Goal: Information Seeking & Learning: Check status

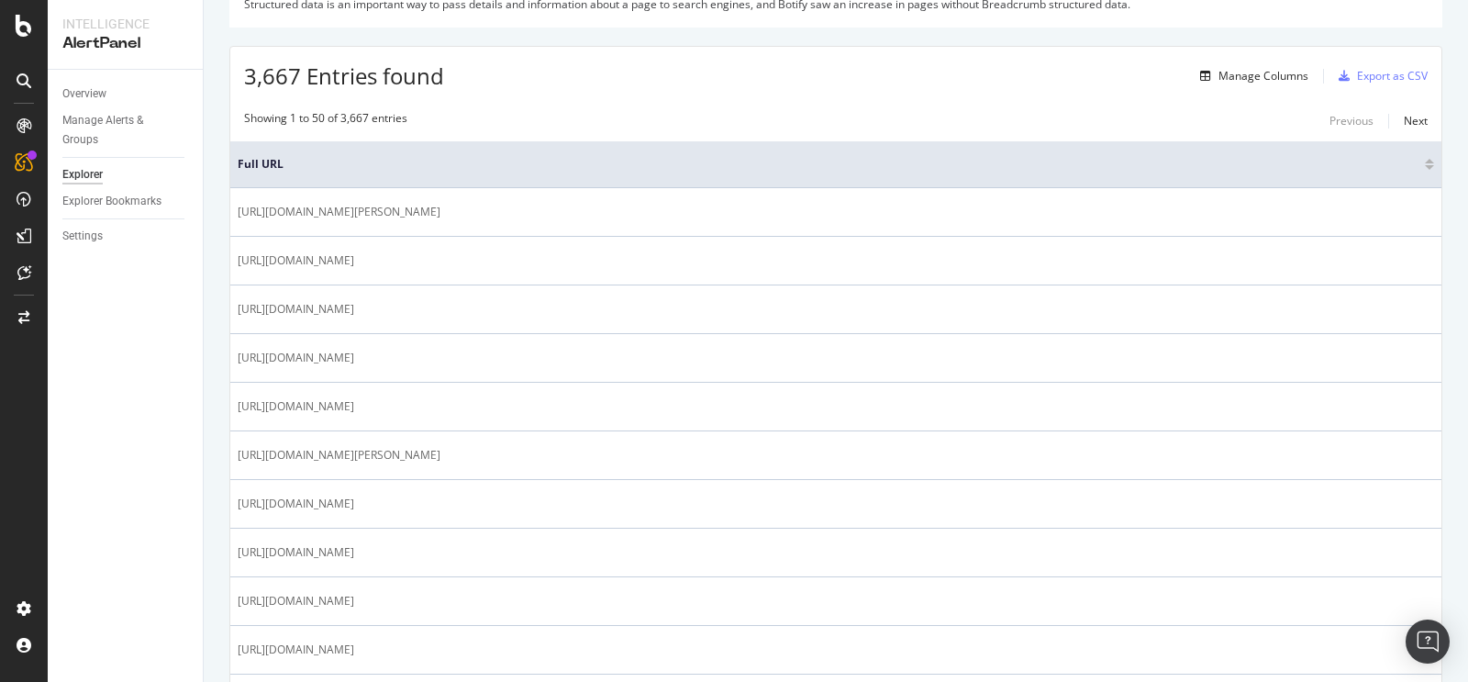
scroll to position [254, 0]
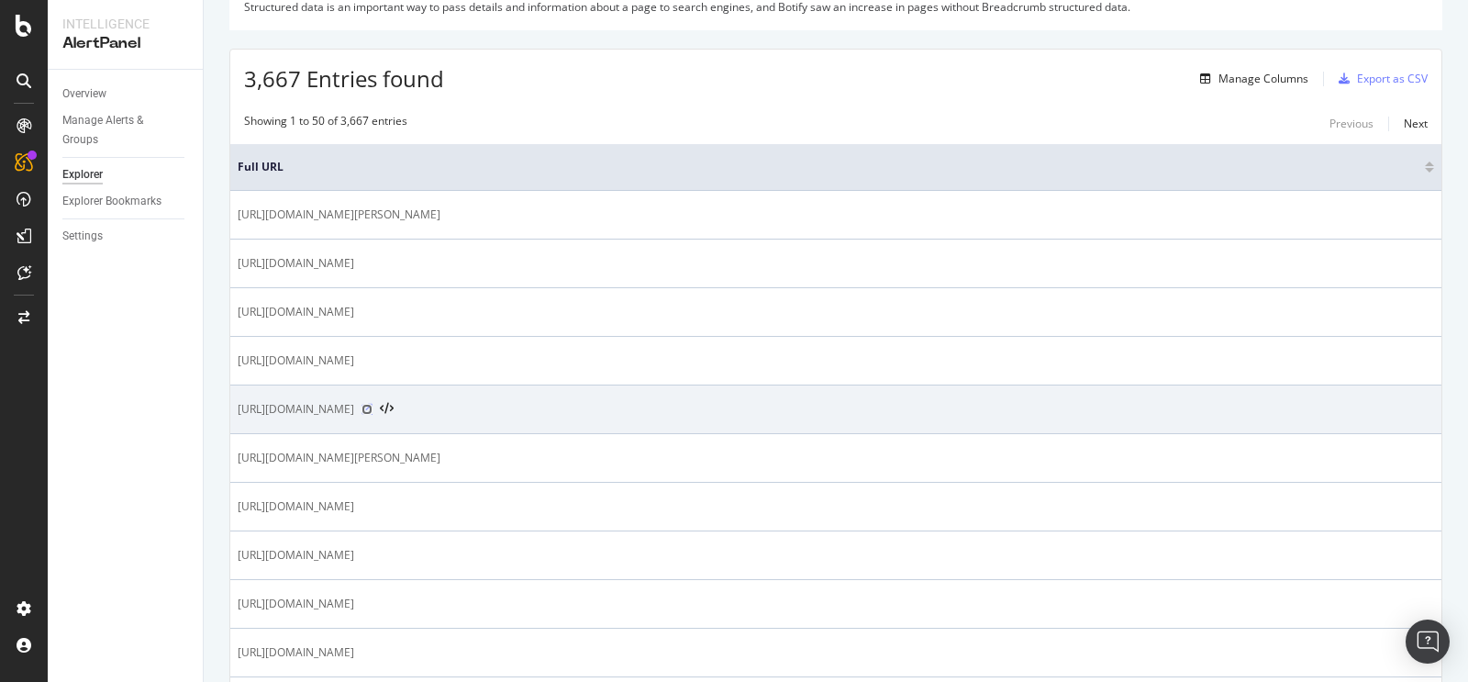
click at [372, 404] on icon at bounding box center [366, 409] width 11 height 11
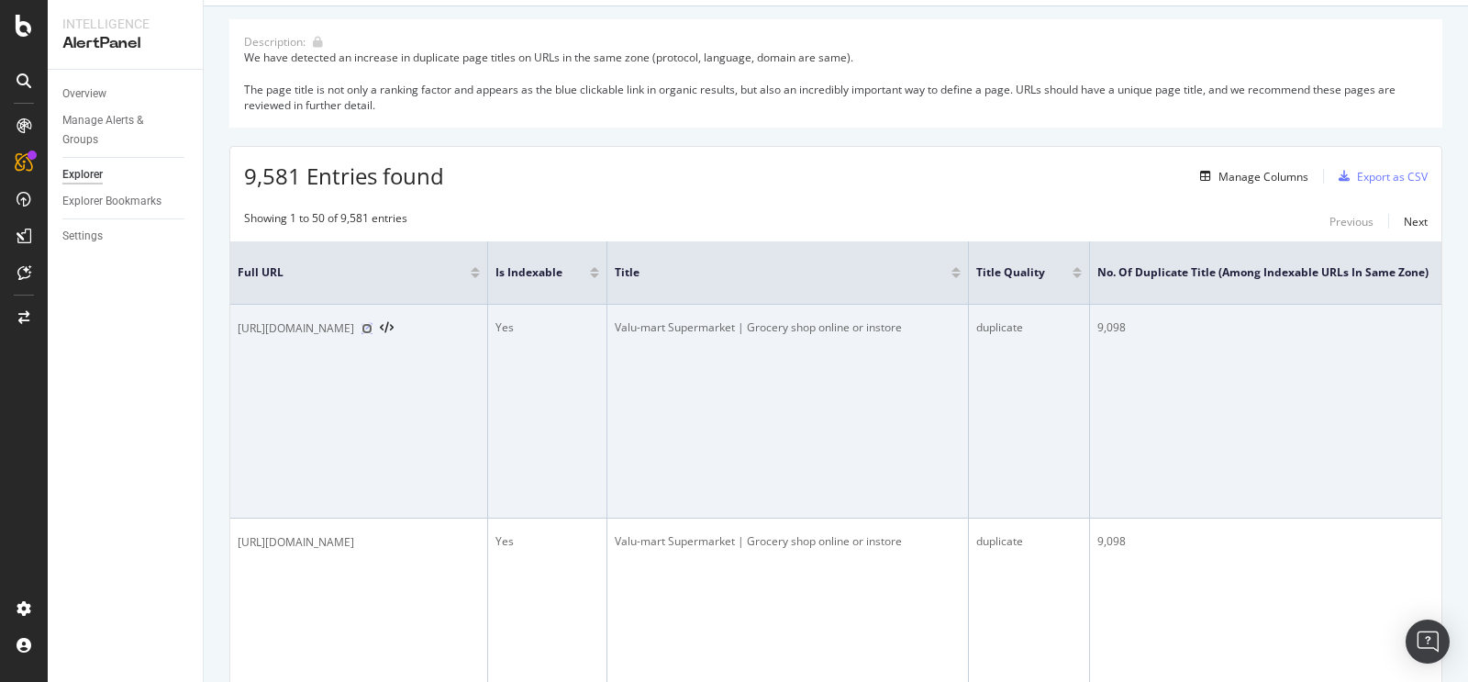
click at [372, 334] on icon at bounding box center [366, 328] width 11 height 11
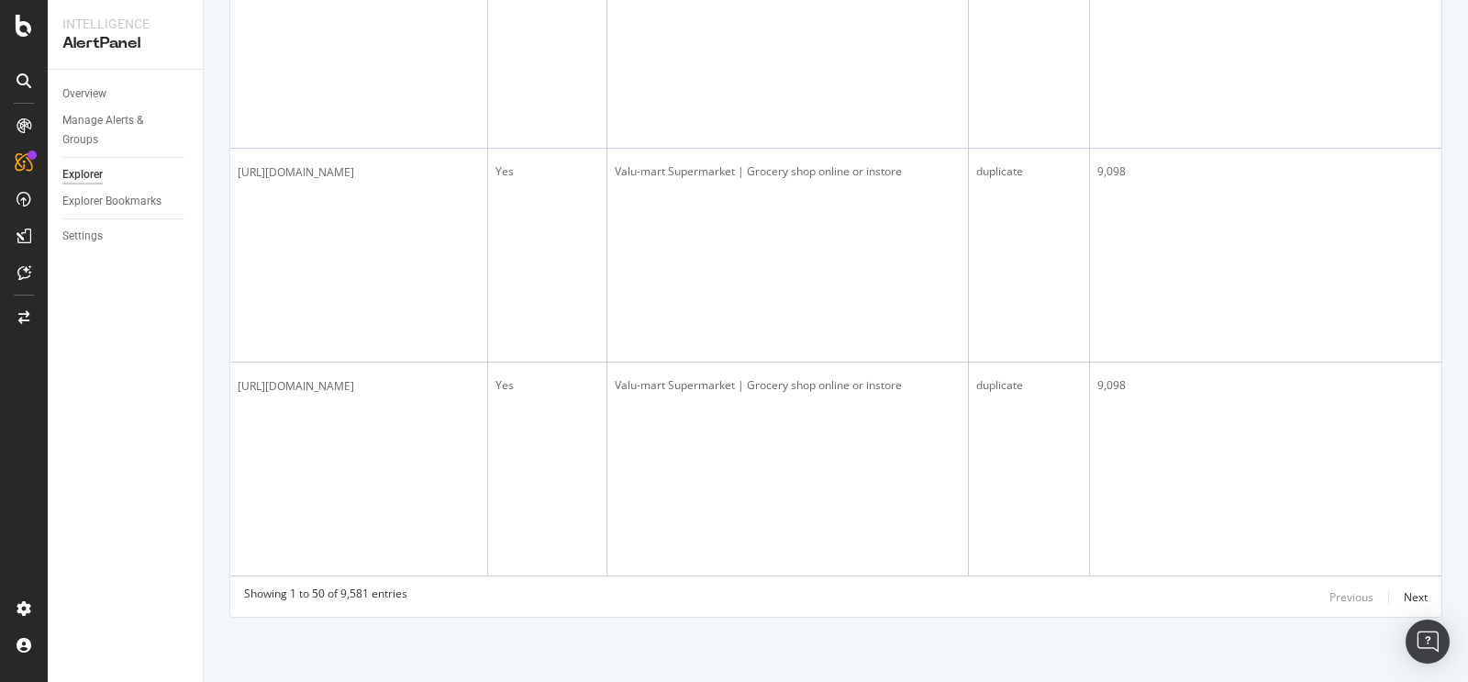
scroll to position [12093, 0]
